Goal: Find specific page/section: Find specific page/section

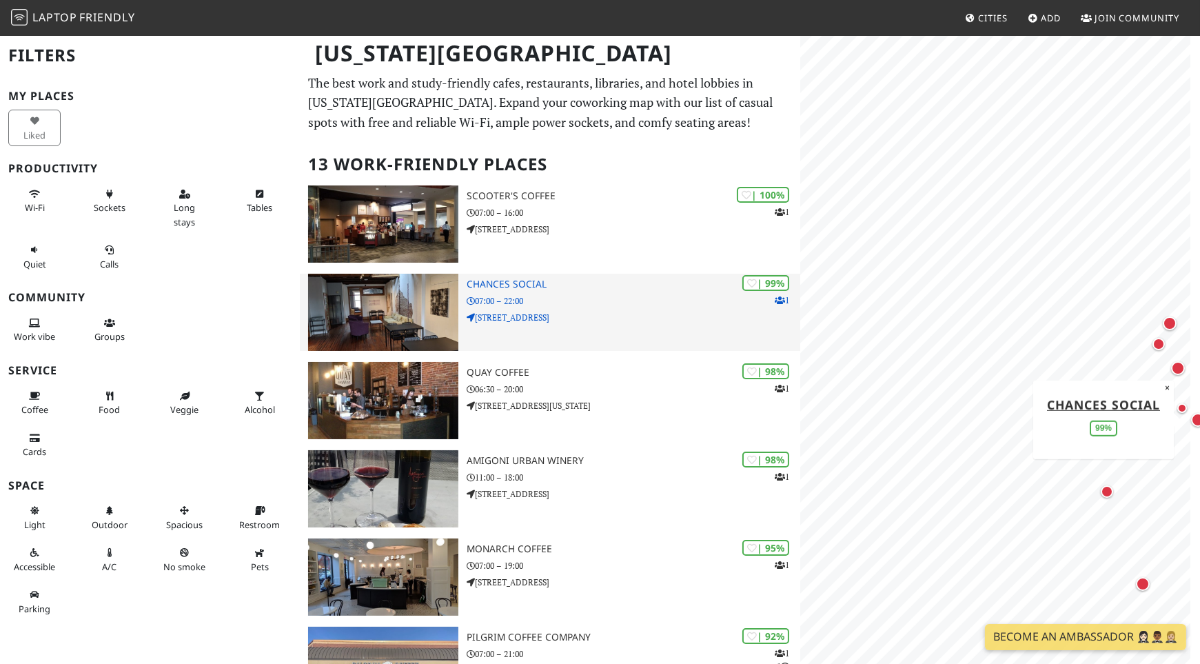
click at [605, 286] on h3 "Chances Social" at bounding box center [634, 284] width 334 height 12
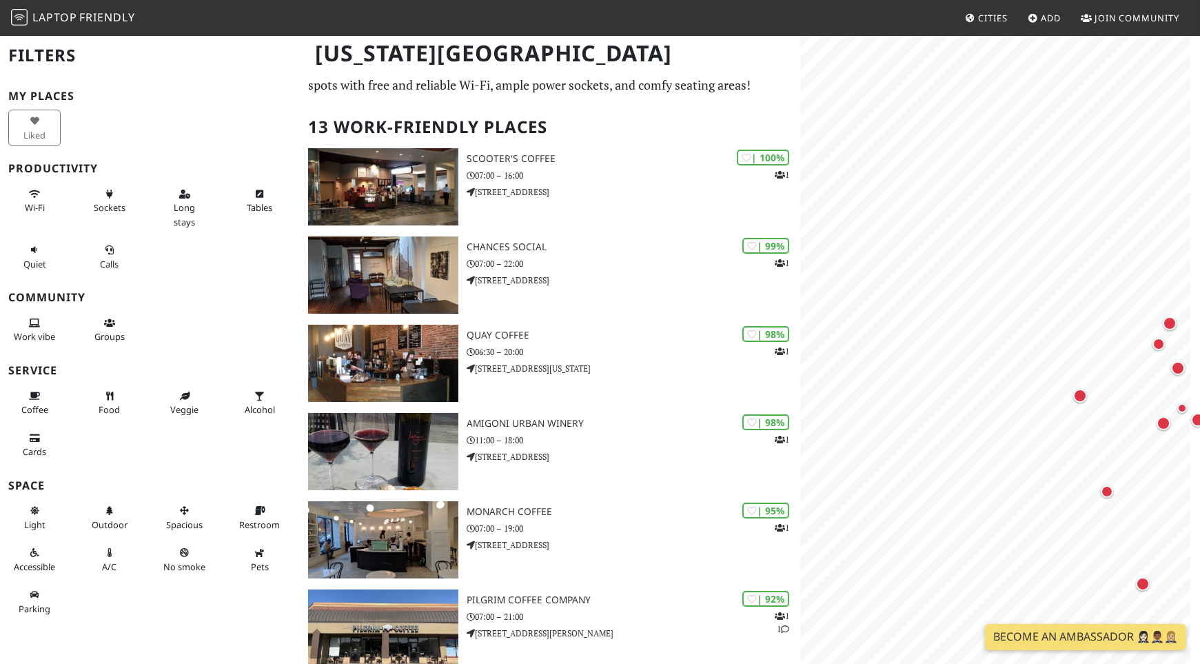
scroll to position [37, 0]
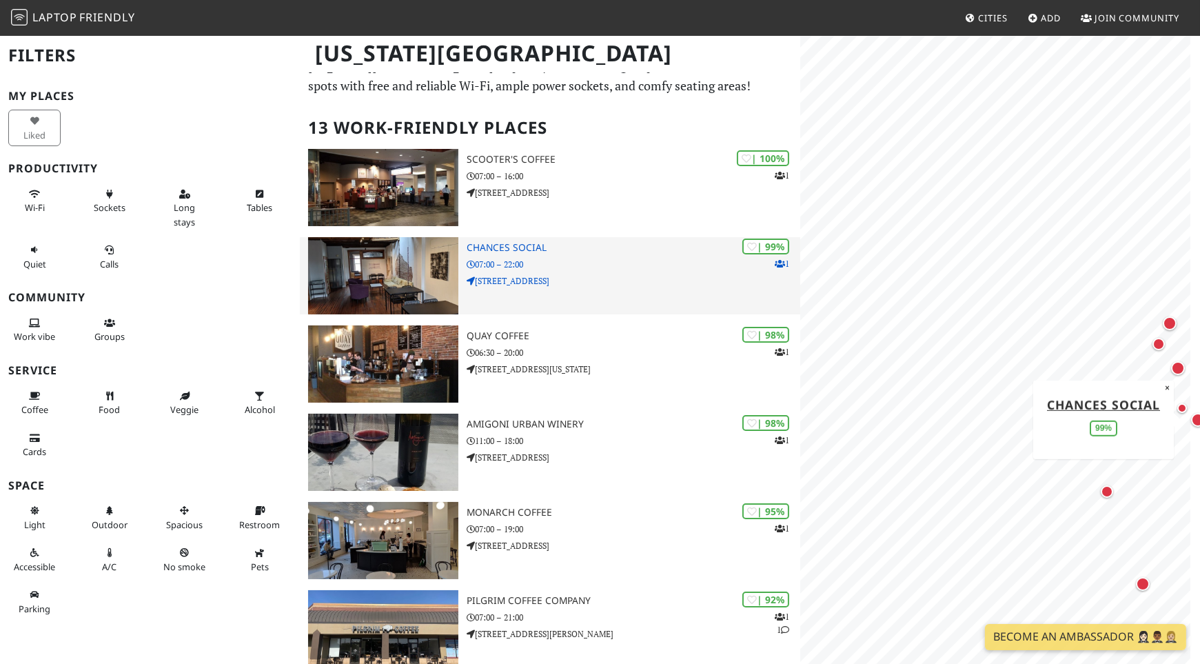
click at [529, 242] on h3 "Chances Social" at bounding box center [634, 248] width 334 height 12
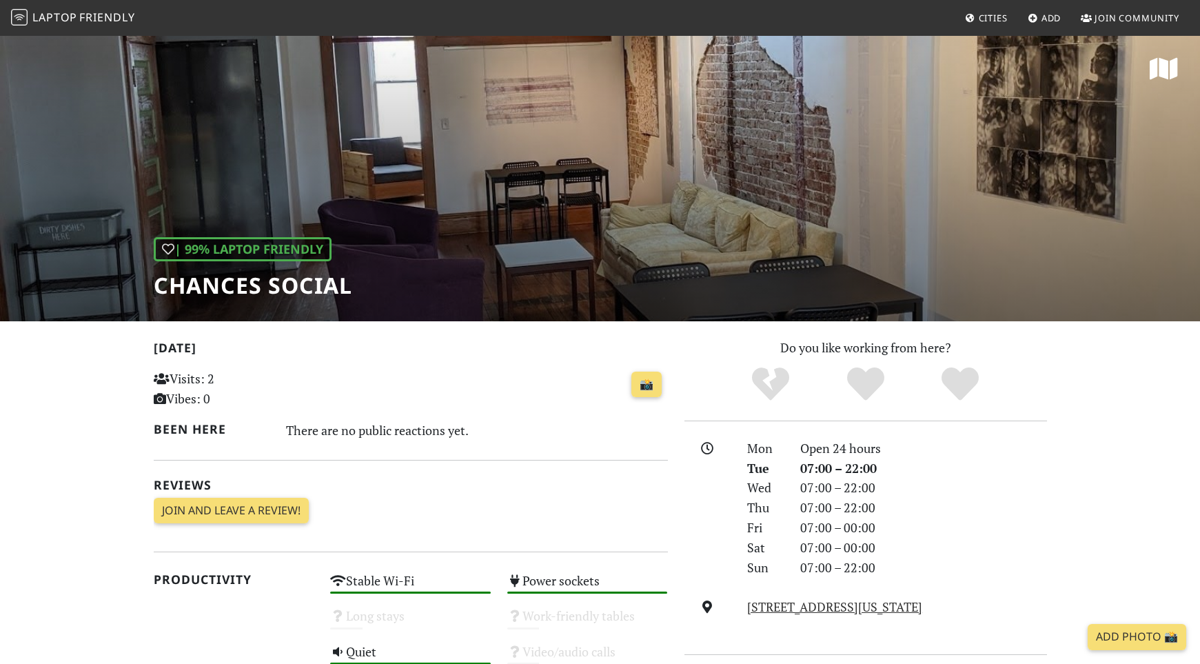
scroll to position [248, 0]
drag, startPoint x: 349, startPoint y: 278, endPoint x: 149, endPoint y: 283, distance: 199.9
click at [149, 283] on div "| 99% Laptop Friendly Chances Social" at bounding box center [600, 177] width 1200 height 287
copy h1 "Chances Social"
click at [269, 284] on h1 "Chances Social" at bounding box center [253, 285] width 198 height 26
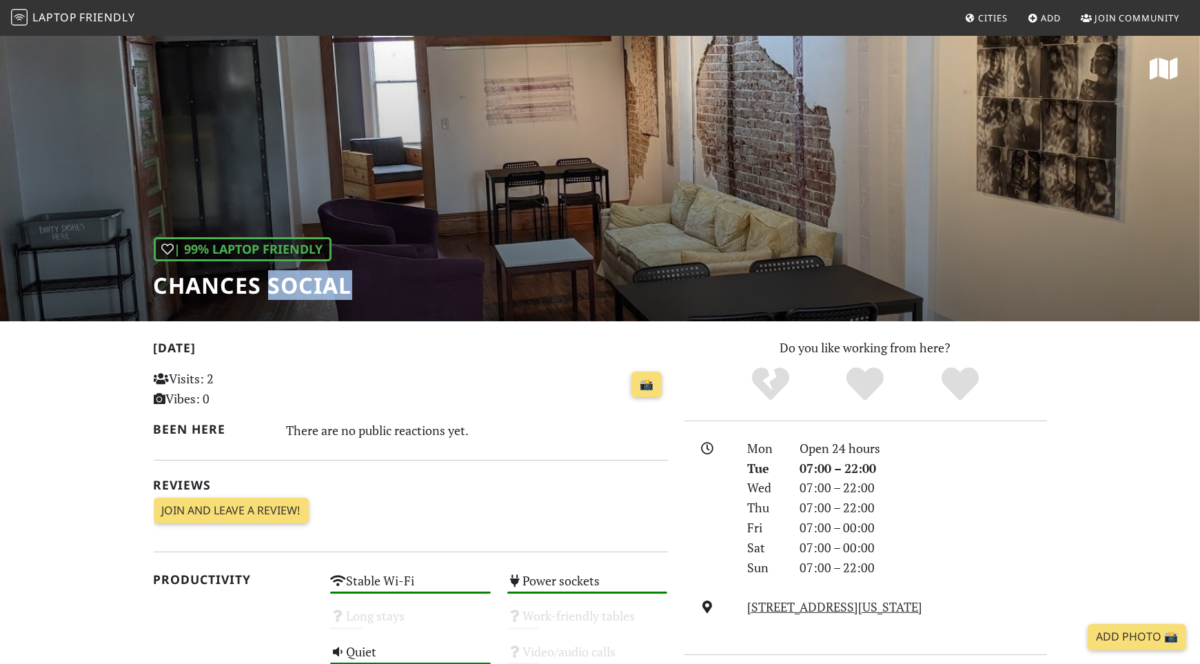
click at [269, 284] on h1 "Chances Social" at bounding box center [253, 285] width 198 height 26
